Goal: Communication & Community: Ask a question

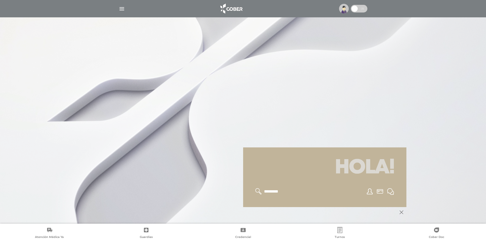
scroll to position [26, 0]
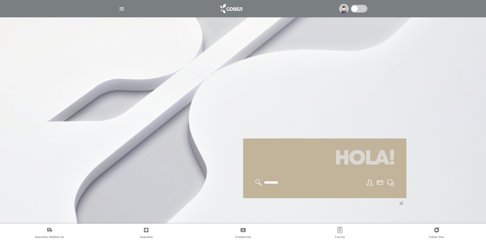
click at [279, 183] on input "text" at bounding box center [285, 182] width 42 height 7
type input "**********"
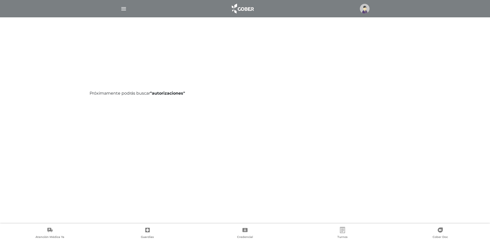
click at [123, 8] on img "button" at bounding box center [123, 9] width 6 height 6
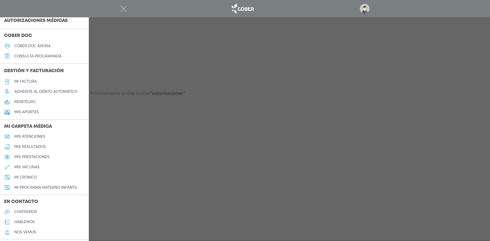
scroll to position [153, 0]
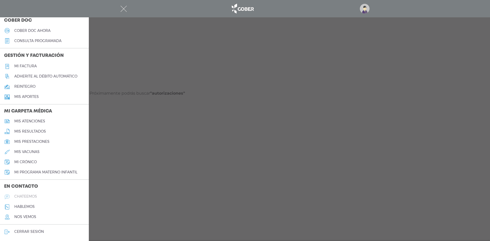
click at [26, 197] on h5 "chateemos" at bounding box center [25, 196] width 23 height 4
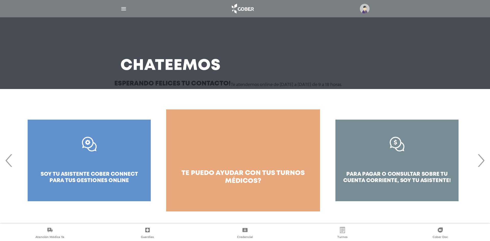
click at [89, 146] on div ".st0{fill:#FFFFFF;} soy tu asistente cober connect para tus gestiones online" at bounding box center [89, 160] width 154 height 102
click at [6, 162] on span "‹" at bounding box center [9, 161] width 10 height 28
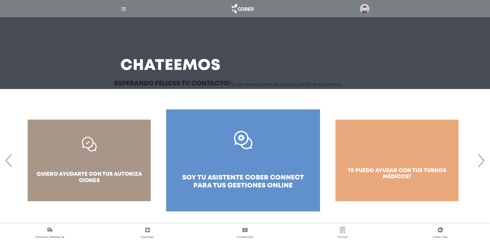
click at [9, 166] on span "‹" at bounding box center [9, 161] width 10 height 28
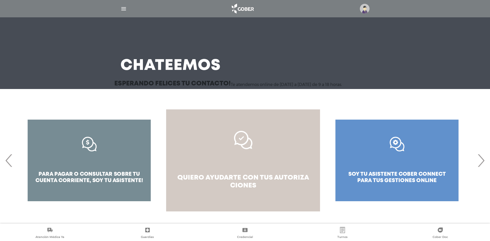
click at [245, 142] on icon at bounding box center [243, 140] width 18 height 18
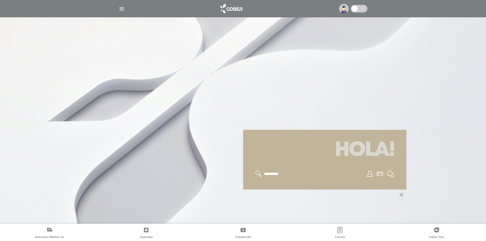
scroll to position [61, 0]
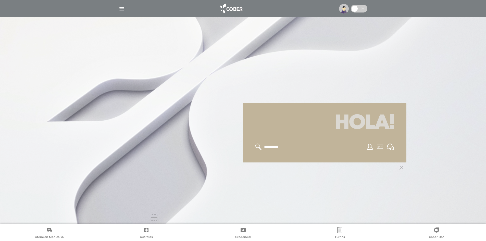
click at [401, 168] on icon at bounding box center [402, 168] width 4 height 4
click at [154, 217] on div at bounding box center [154, 217] width 6 height 6
